Goal: Navigation & Orientation: Go to known website

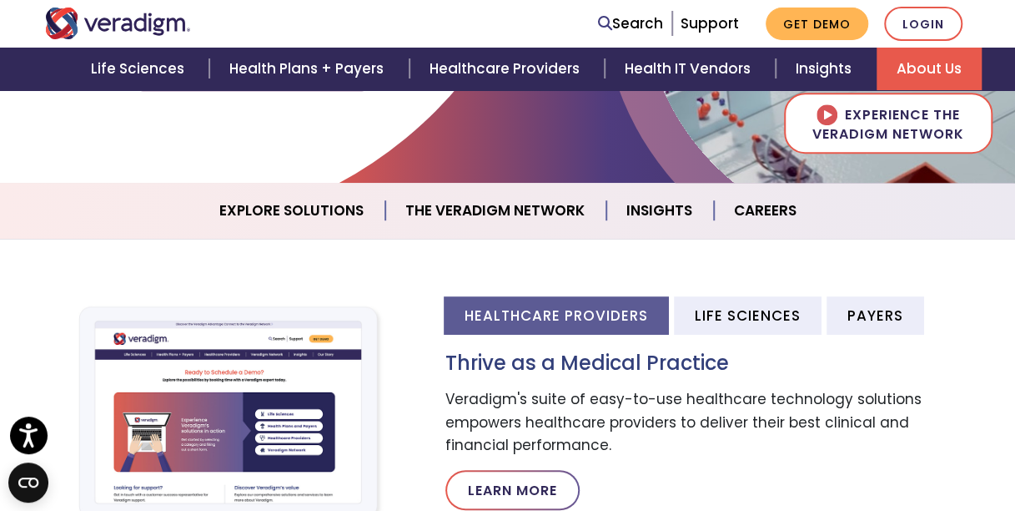
scroll to position [383, 0]
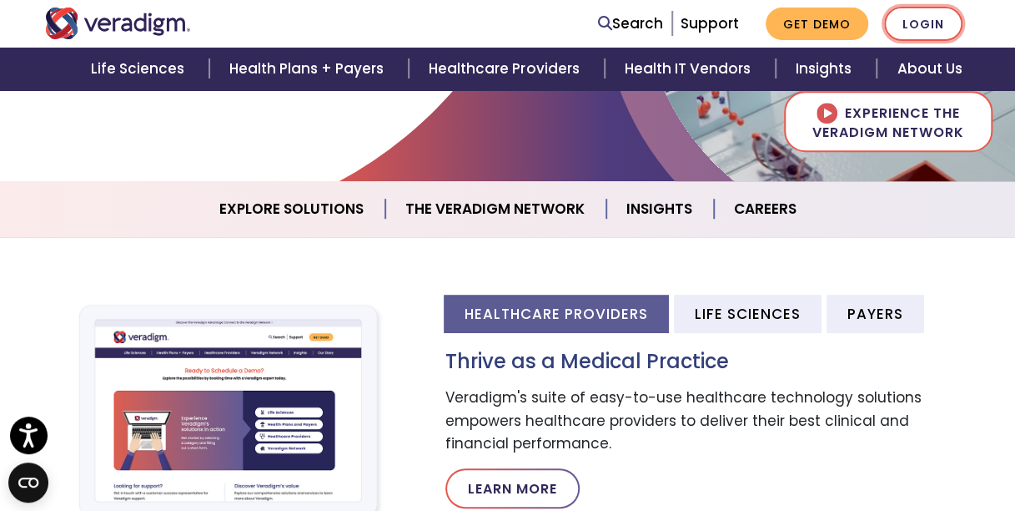
click at [914, 18] on link "Login" at bounding box center [923, 24] width 78 height 34
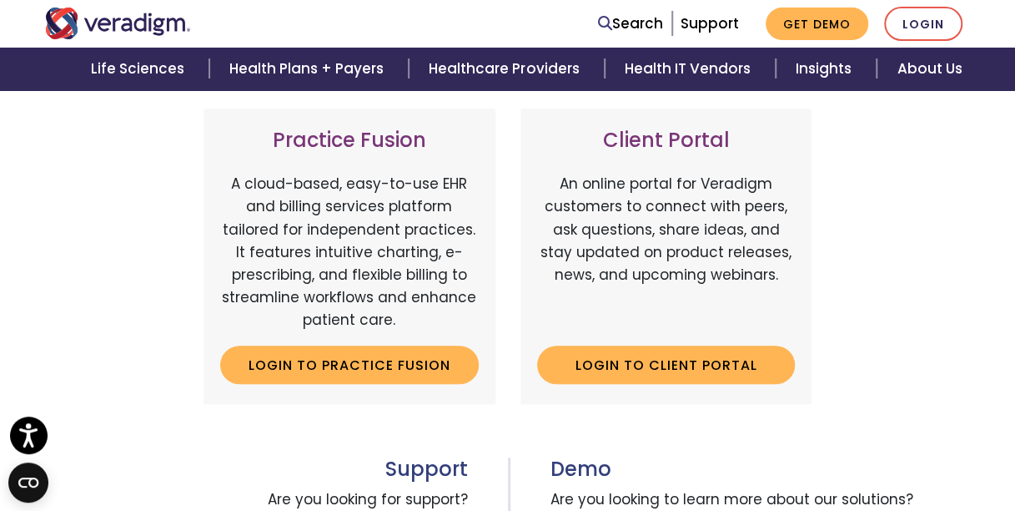
scroll to position [612, 0]
